Goal: Contribute content

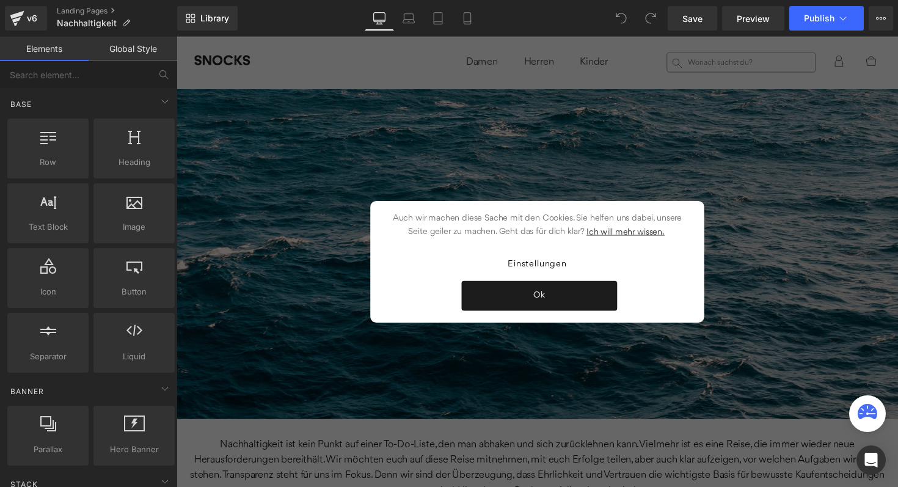
scroll to position [2167, 0]
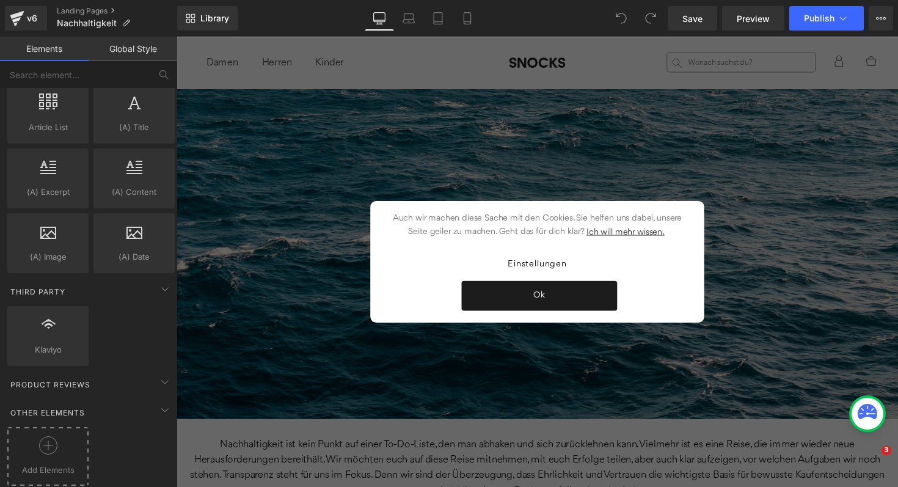
click at [57, 436] on div at bounding box center [47, 449] width 75 height 27
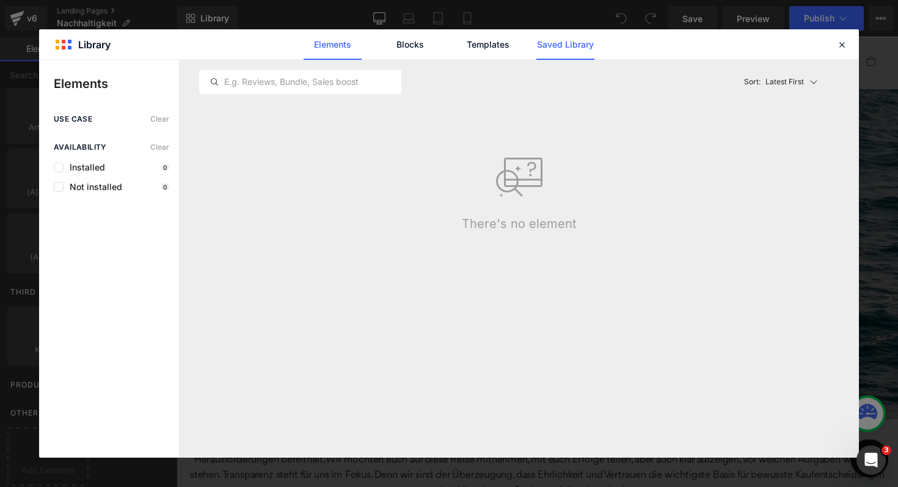
click at [576, 49] on link "Saved Library" at bounding box center [565, 44] width 58 height 31
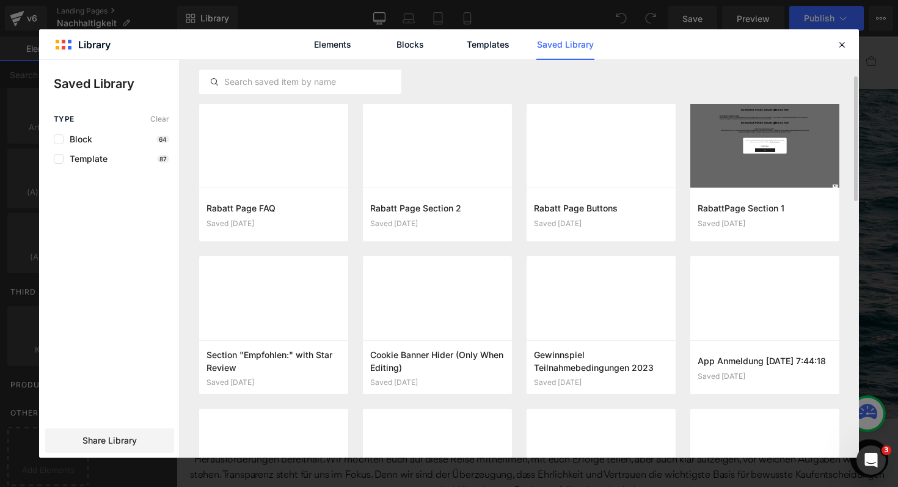
scroll to position [13, 0]
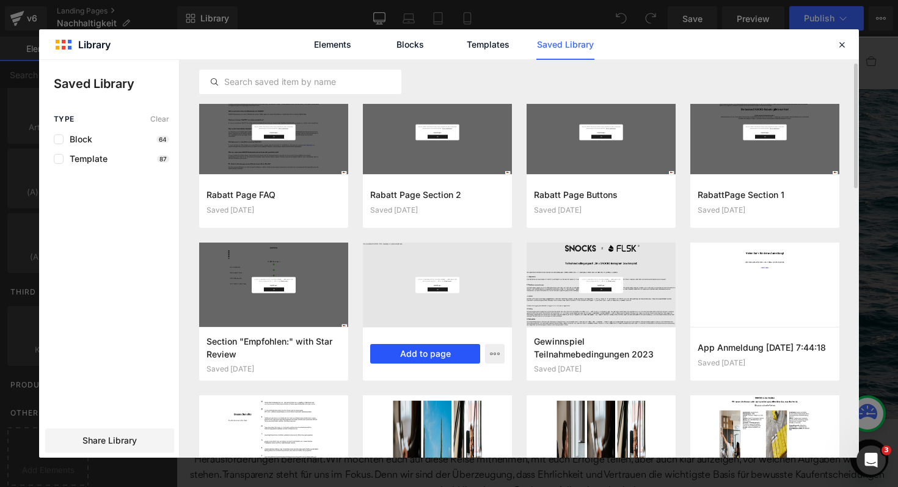
click at [416, 356] on button "Add to page" at bounding box center [425, 354] width 110 height 20
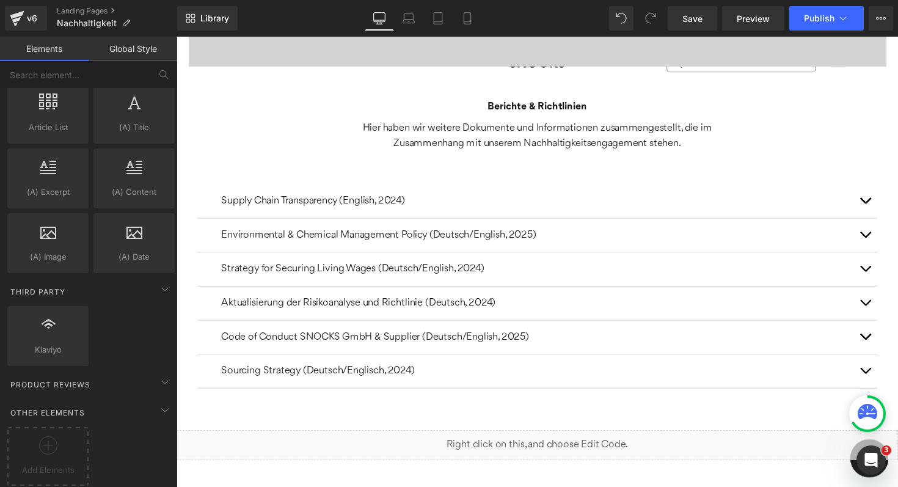
scroll to position [7807, 0]
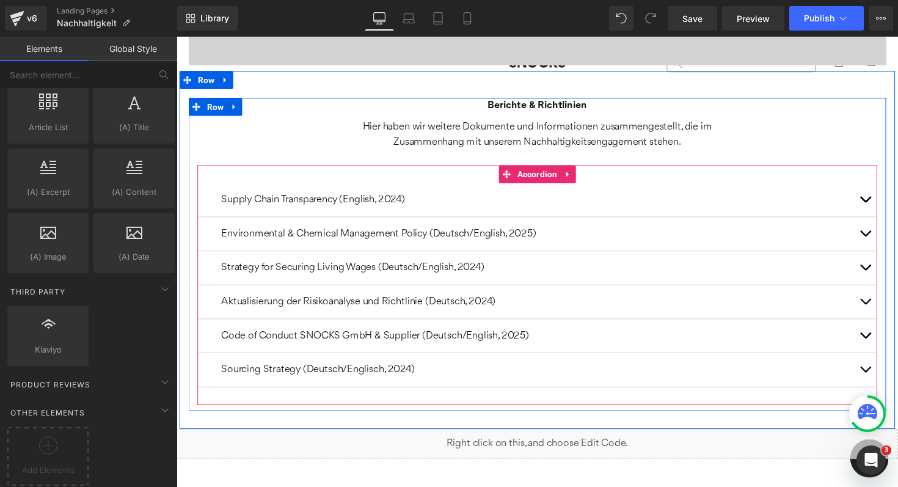
click at [882, 207] on span "button" at bounding box center [882, 207] width 0 height 0
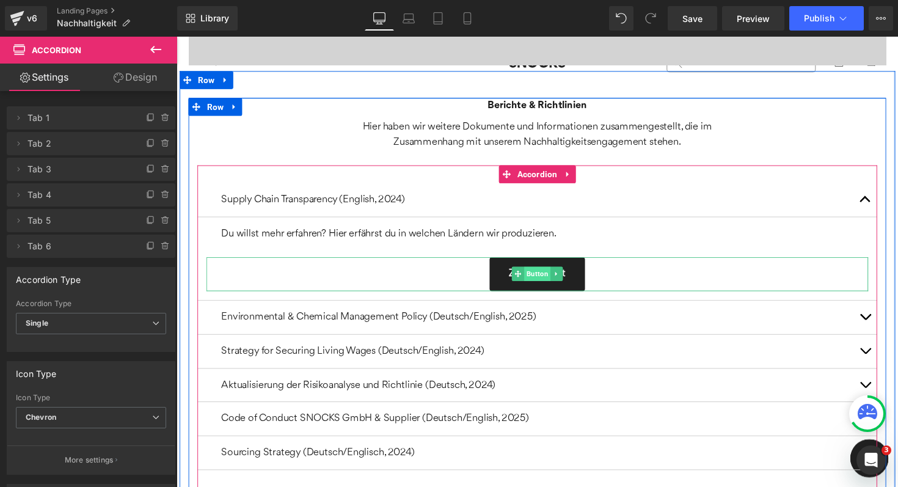
click at [543, 272] on span "Button" at bounding box center [546, 279] width 27 height 15
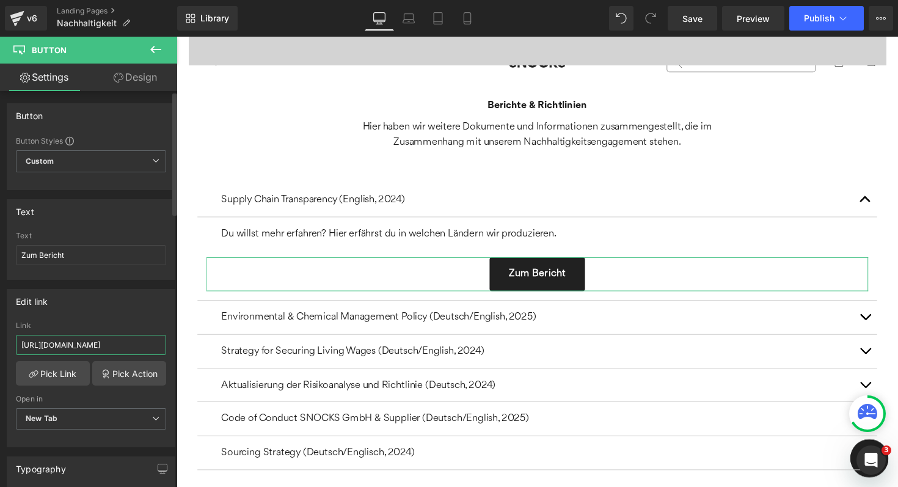
click at [104, 350] on input "[URL][DOMAIN_NAME]" at bounding box center [91, 345] width 150 height 20
paste input "Information_SNOCKS_GmbH_2025.pdf?v=175492004"
type input "[URL][DOMAIN_NAME]"
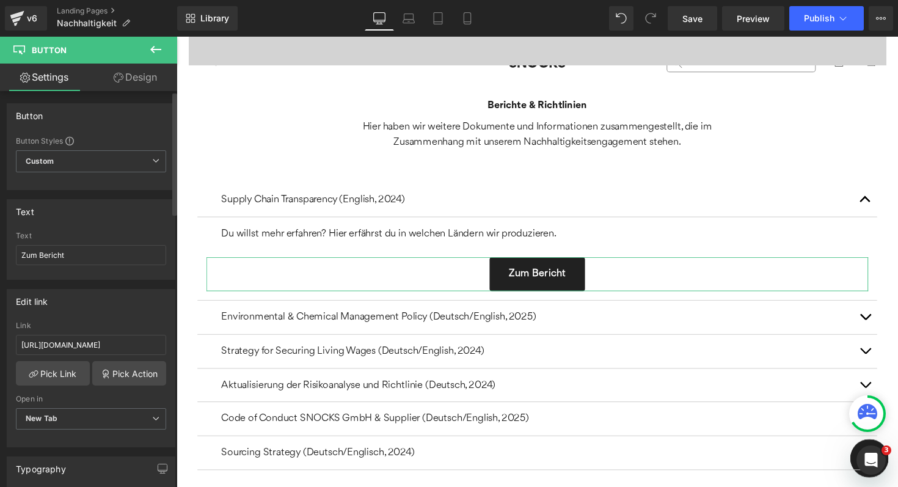
click at [97, 311] on div "Edit link" at bounding box center [90, 301] width 167 height 23
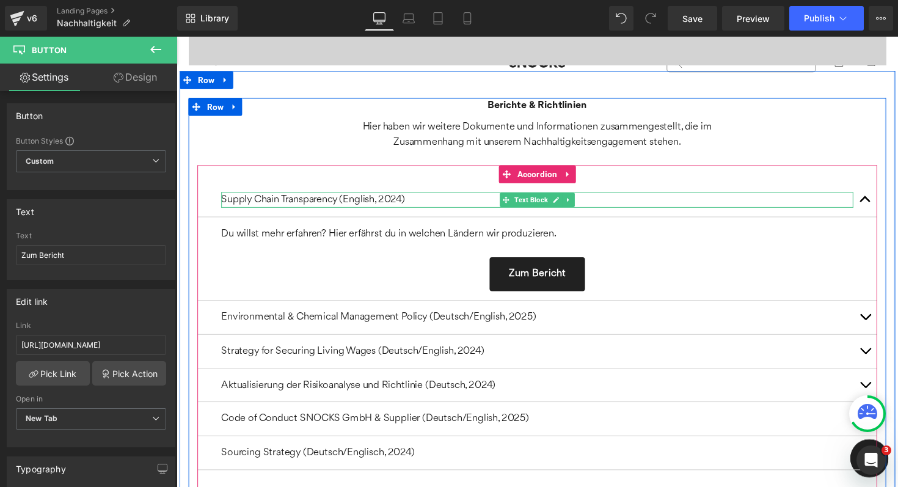
click at [406, 196] on p "Supply Chain Transparency (English, 2024)" at bounding box center [546, 204] width 648 height 16
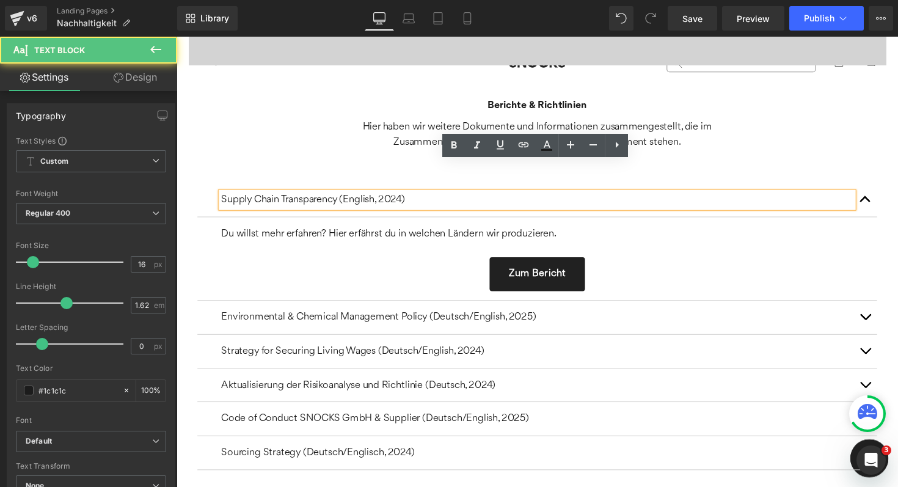
click at [408, 196] on p "Supply Chain Transparency (English, 2024)" at bounding box center [546, 204] width 648 height 16
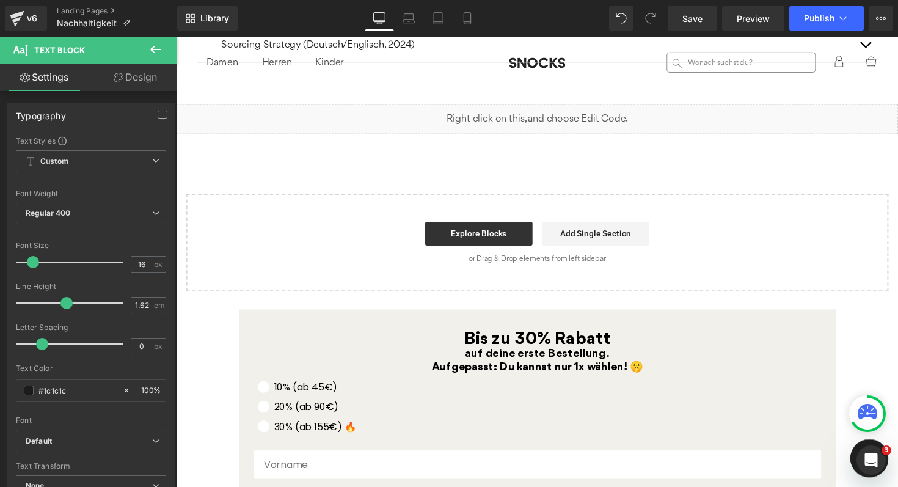
scroll to position [8147, 0]
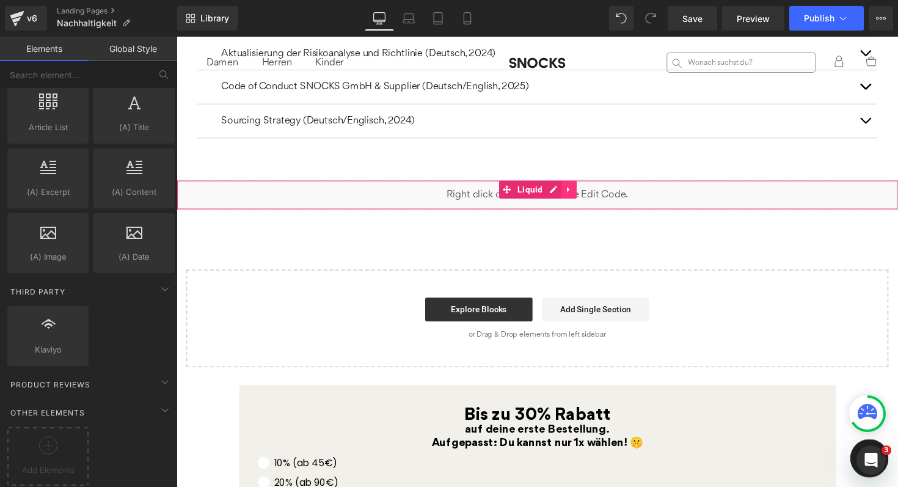
click at [572, 184] on link at bounding box center [579, 193] width 16 height 18
click at [579, 184] on link at bounding box center [587, 193] width 16 height 18
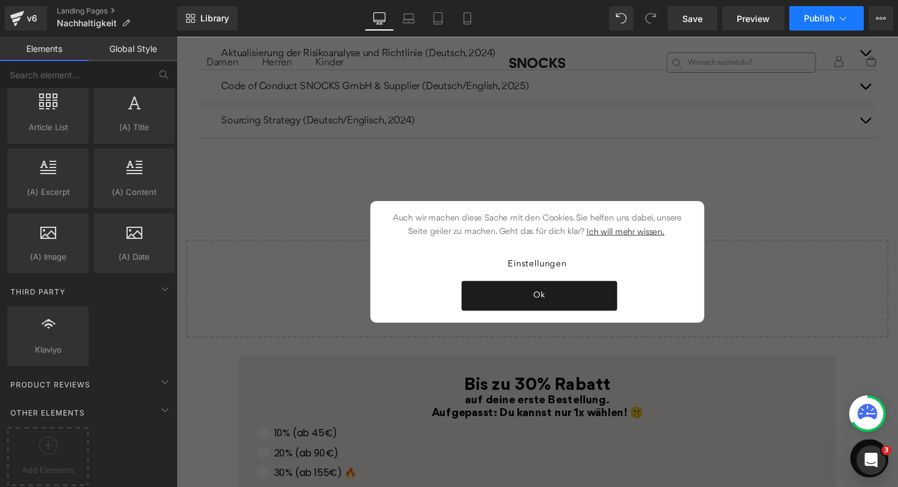
click at [808, 21] on span "Publish" at bounding box center [819, 18] width 31 height 10
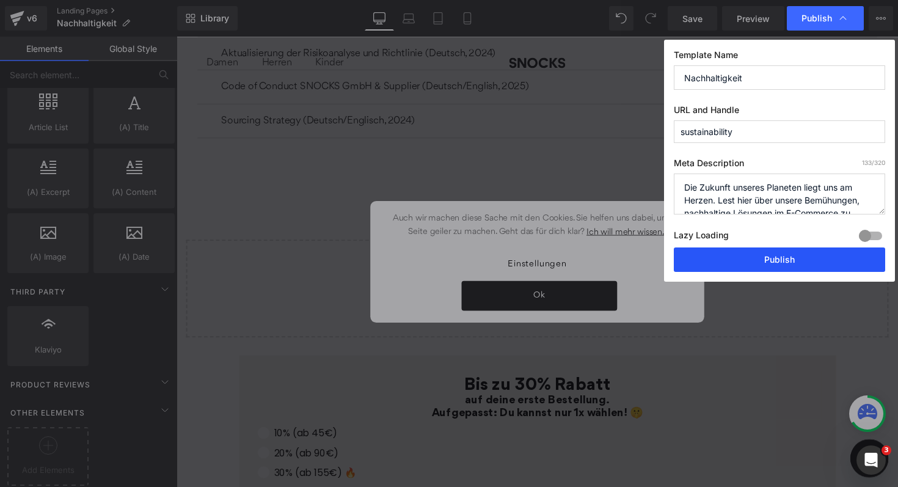
click at [761, 251] on button "Publish" at bounding box center [779, 259] width 211 height 24
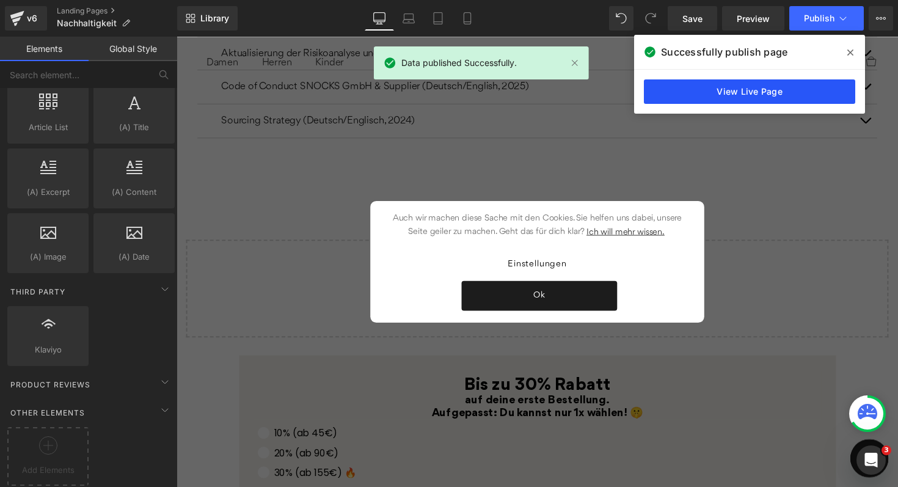
click at [713, 92] on link "View Live Page" at bounding box center [749, 91] width 211 height 24
